Goal: Information Seeking & Learning: Learn about a topic

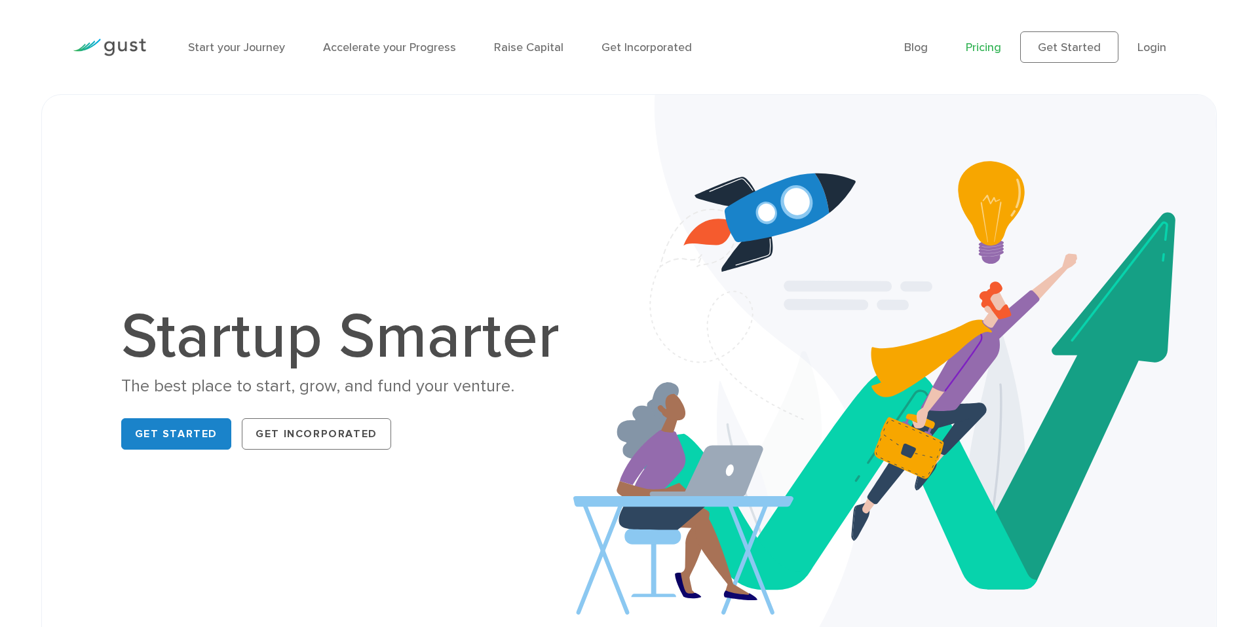
click at [990, 52] on link "Pricing" at bounding box center [982, 48] width 35 height 14
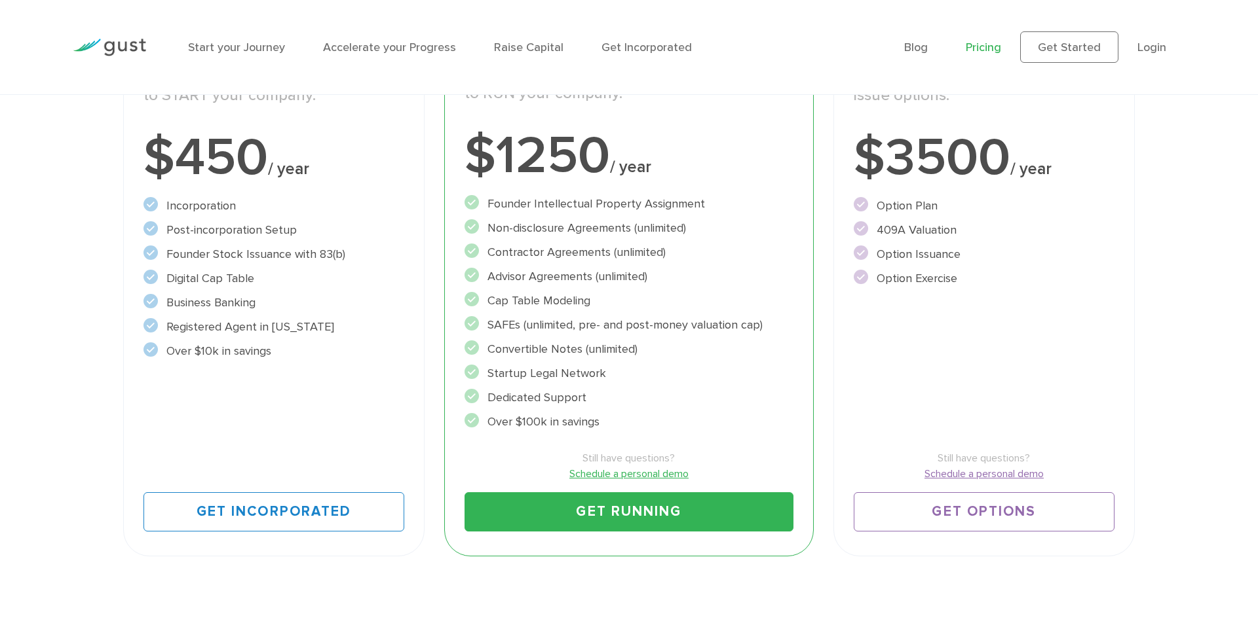
scroll to position [303, 0]
